Goal: Information Seeking & Learning: Learn about a topic

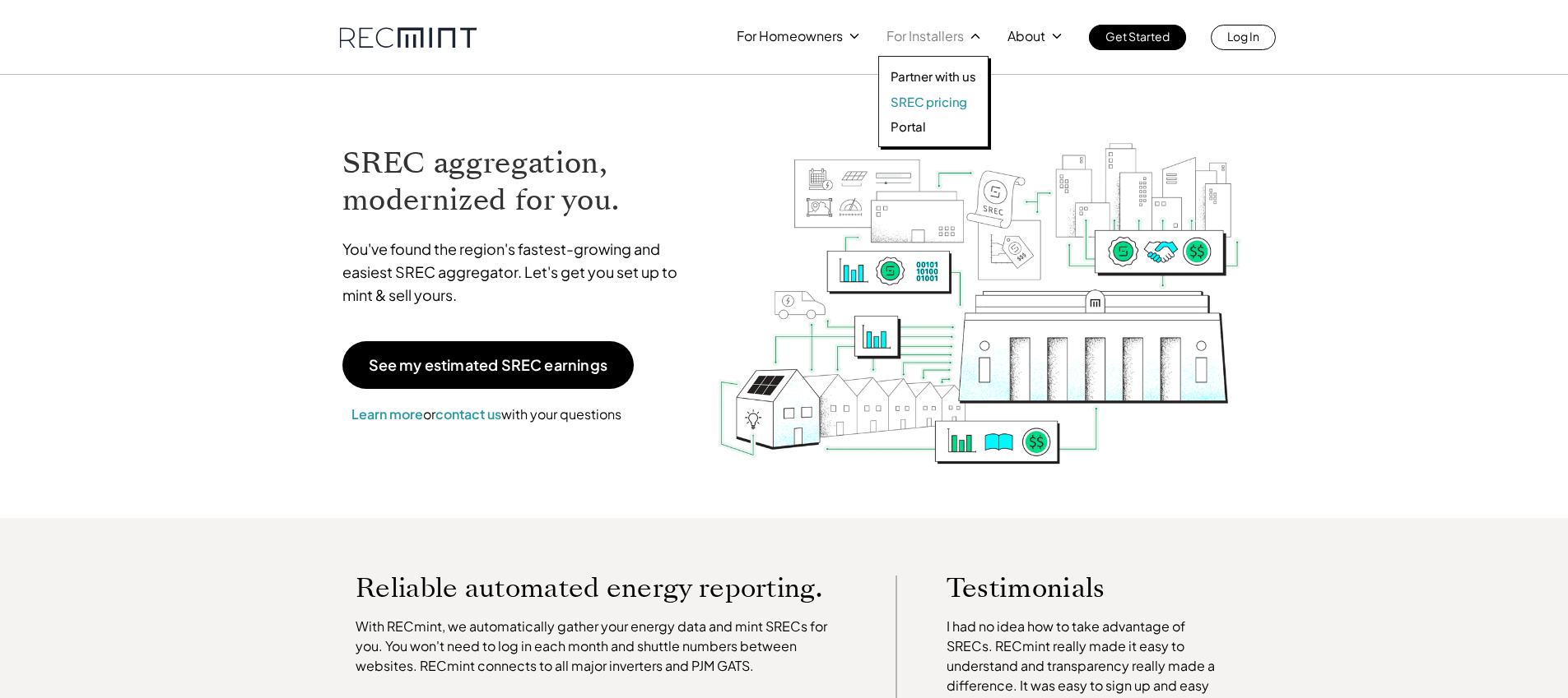
click at [932, 97] on p "SREC pricing" at bounding box center [929, 102] width 77 height 17
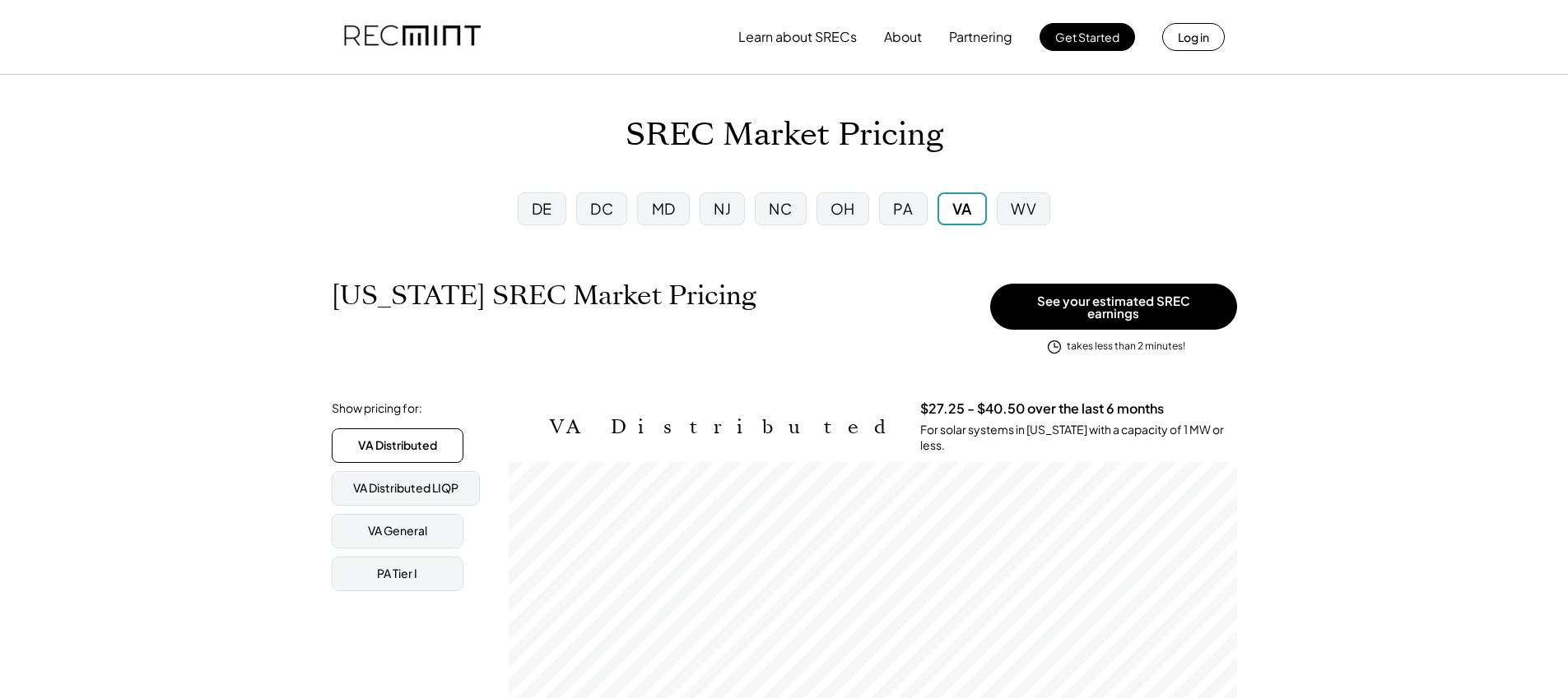
scroll to position [272, 728]
click at [1022, 206] on div "WV" at bounding box center [1023, 209] width 25 height 21
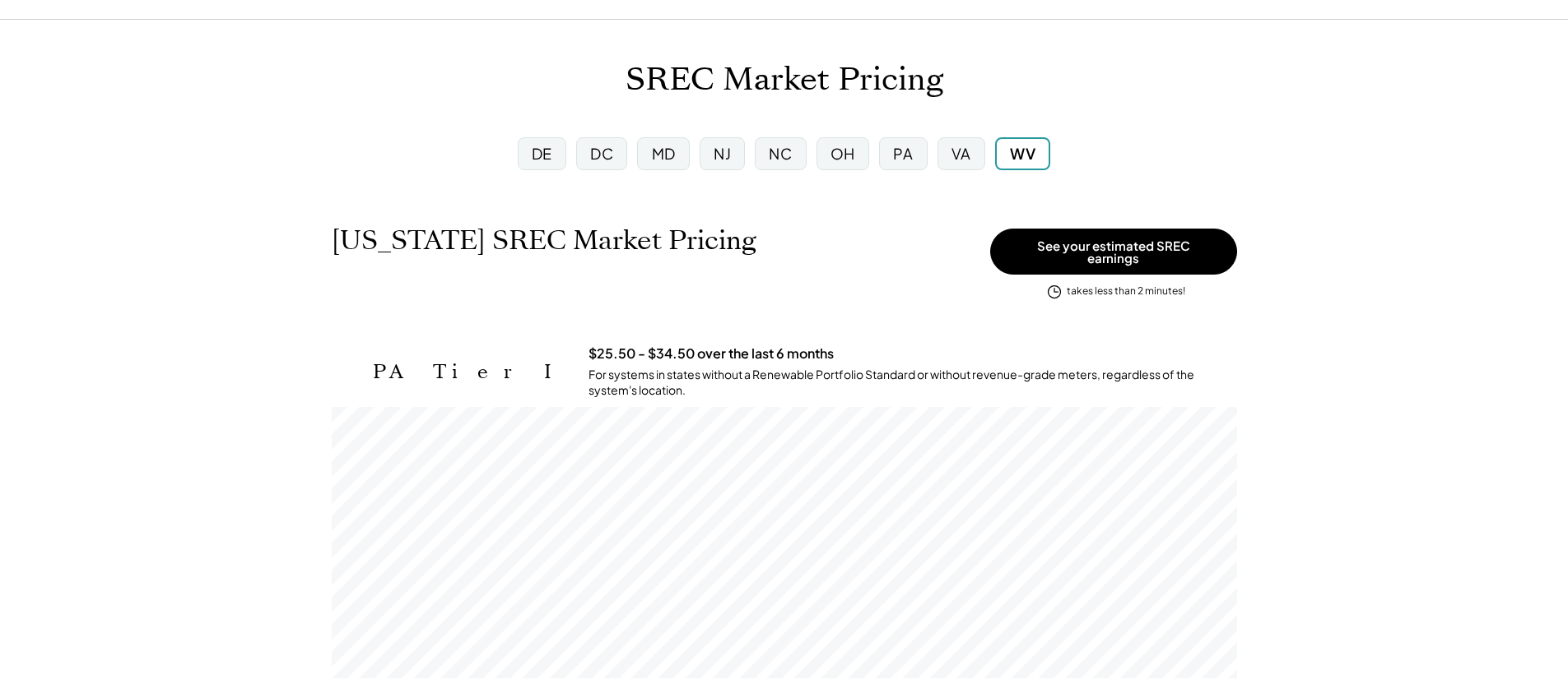
scroll to position [72, 0]
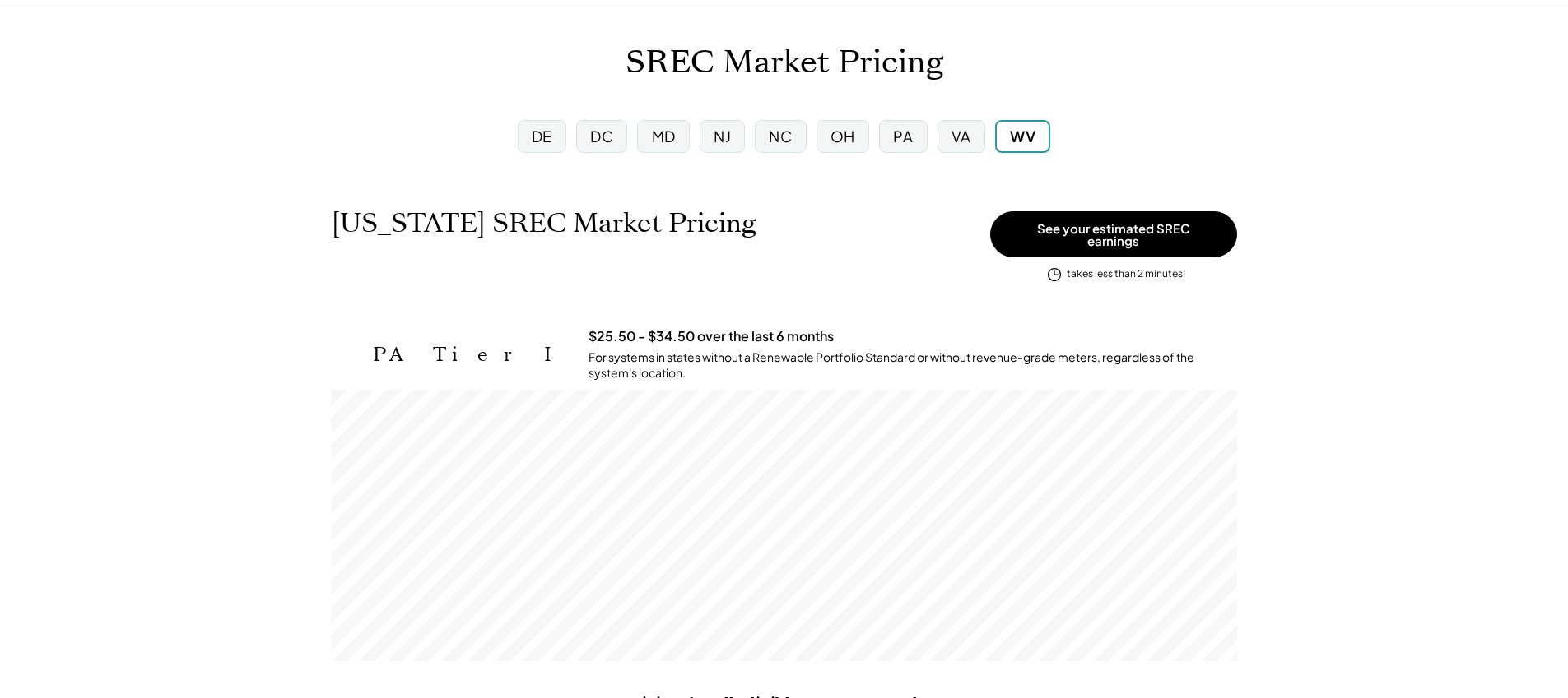
click at [960, 141] on div "VA" at bounding box center [961, 137] width 20 height 21
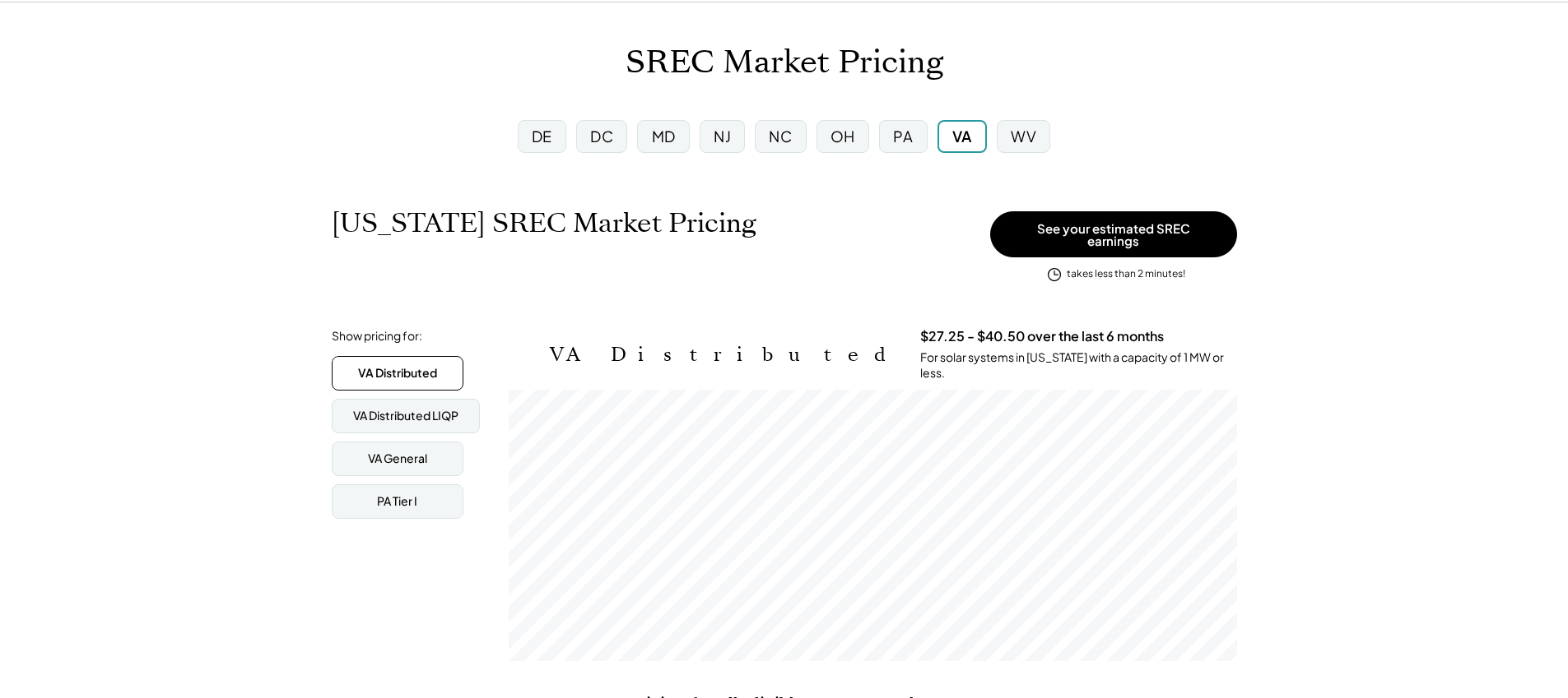
scroll to position [272, 728]
click at [666, 145] on div "MD" at bounding box center [663, 137] width 24 height 21
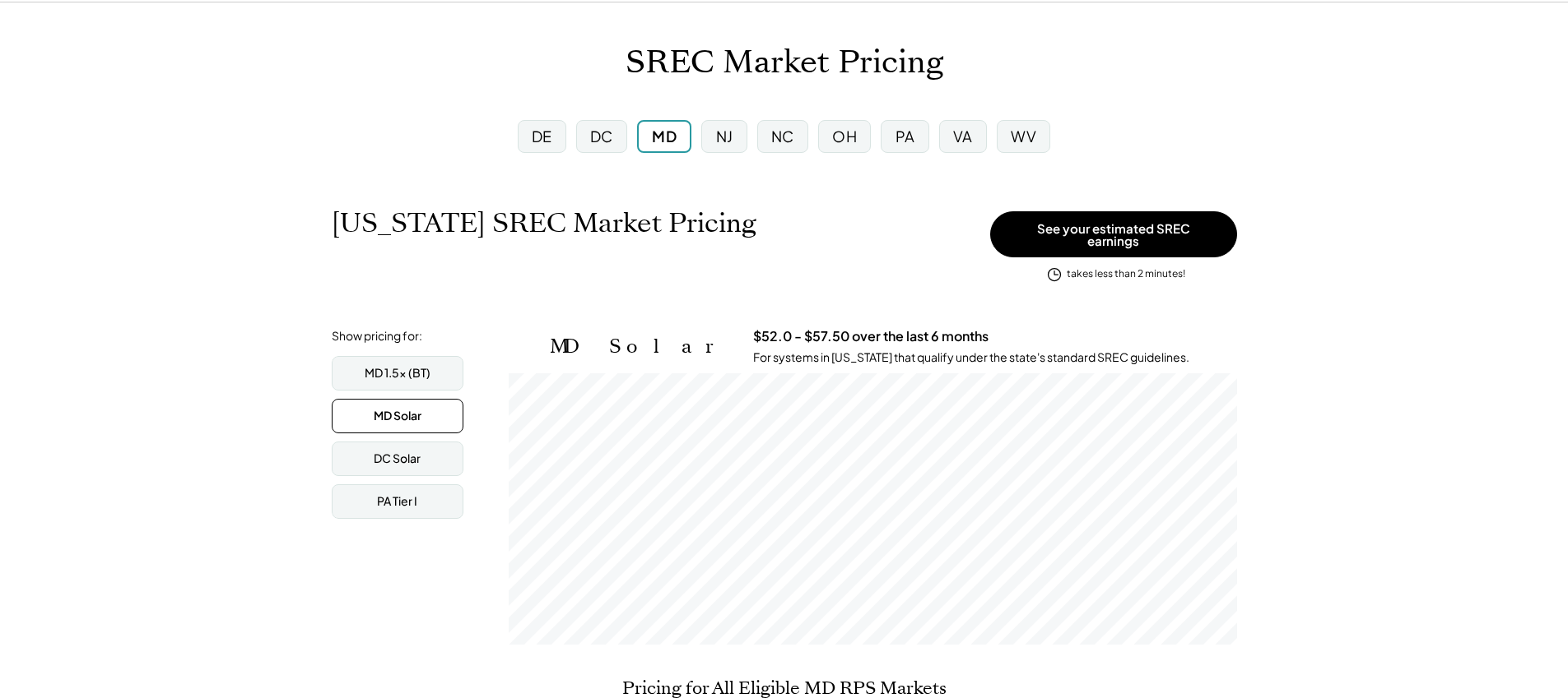
scroll to position [272, 728]
